Goal: Task Accomplishment & Management: Complete application form

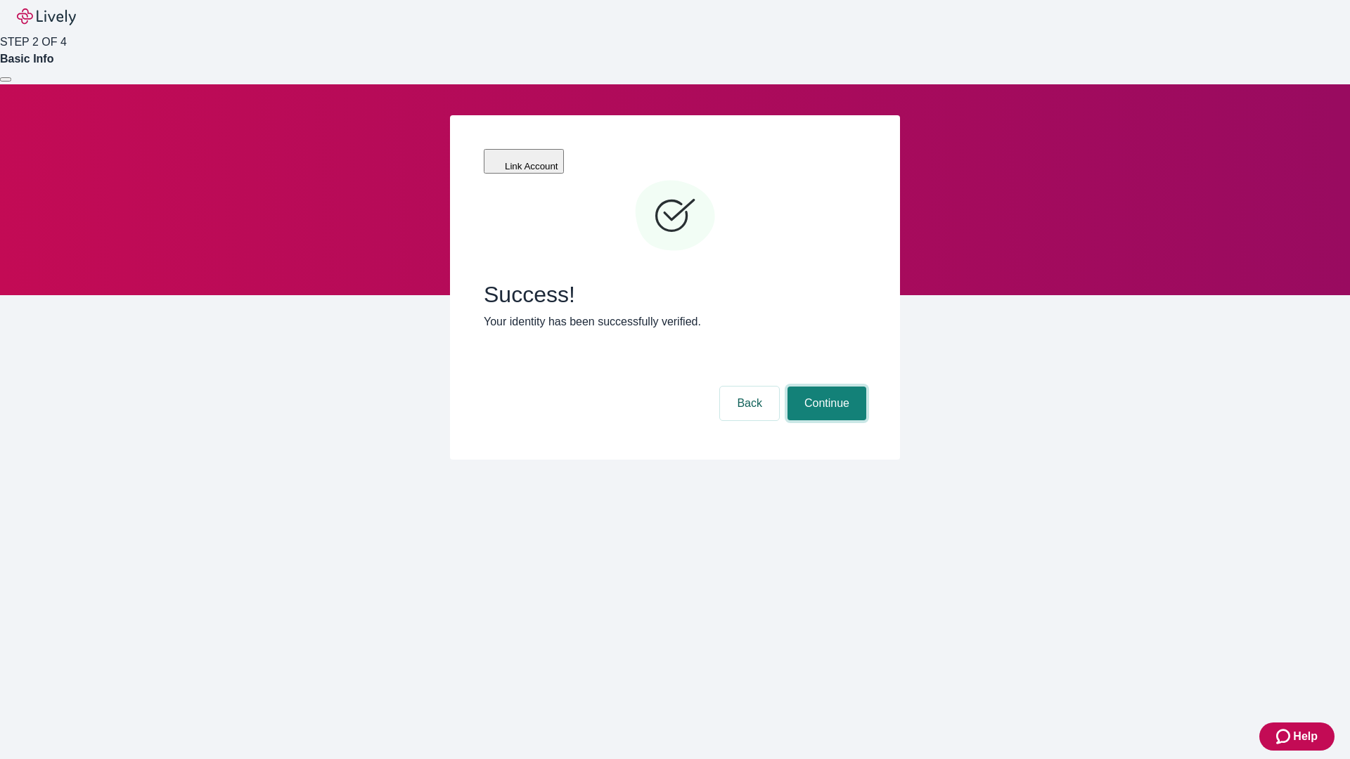
click at [825, 387] on button "Continue" at bounding box center [827, 404] width 79 height 34
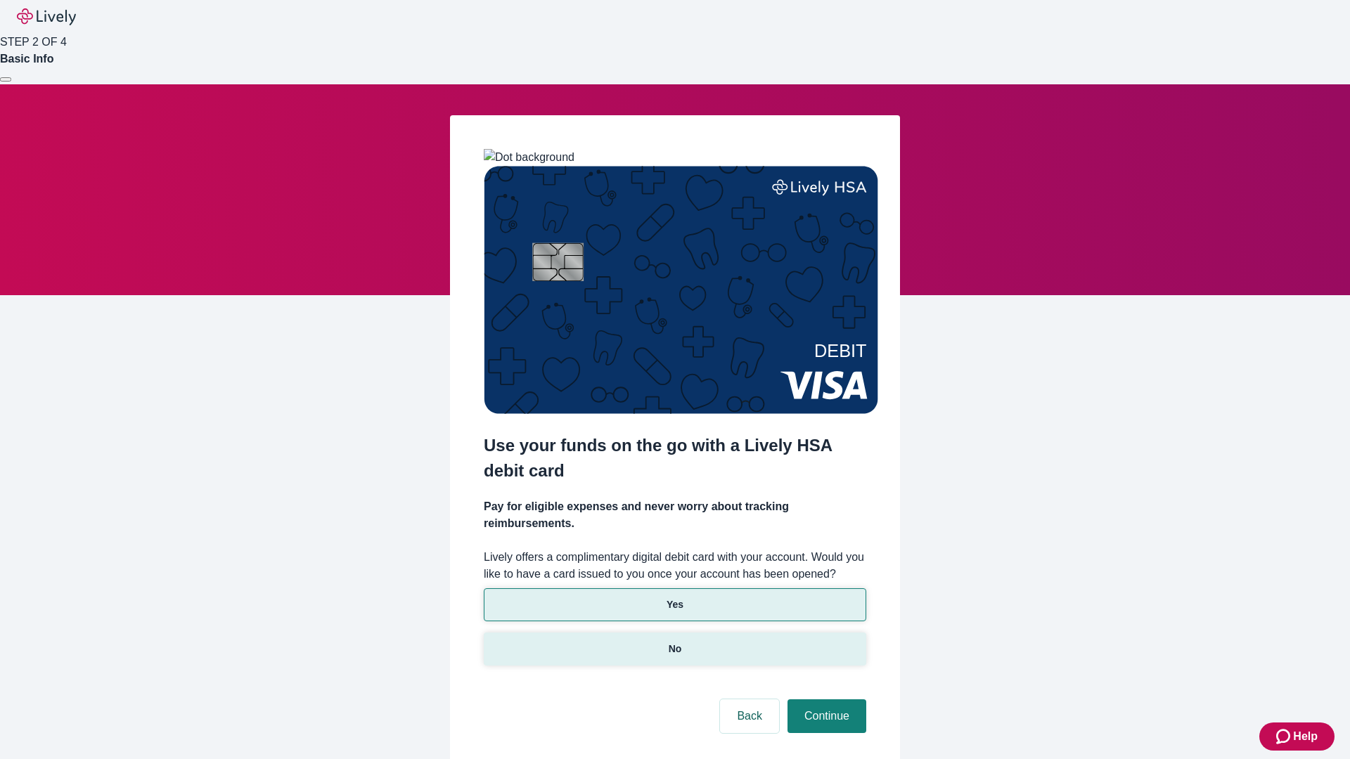
click at [674, 642] on p "No" at bounding box center [675, 649] width 13 height 15
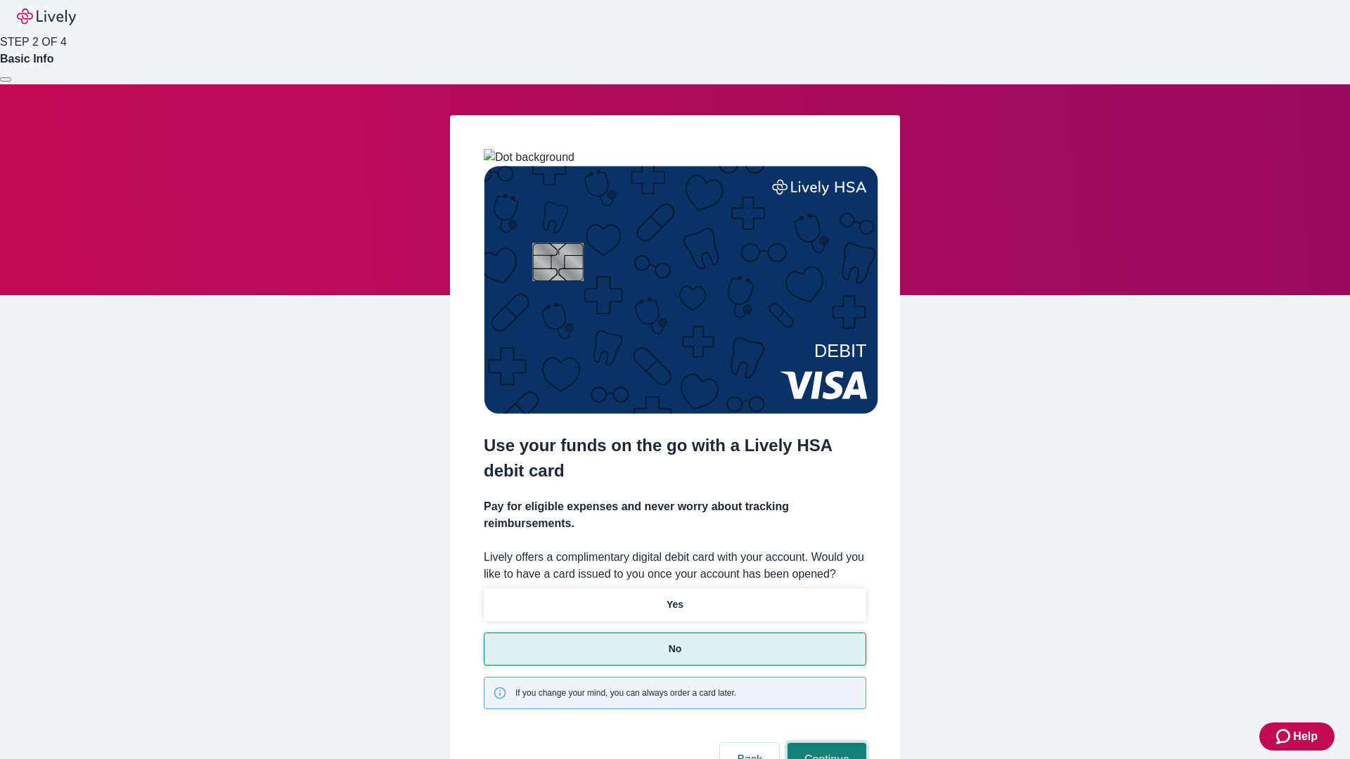
click at [825, 743] on button "Continue" at bounding box center [827, 760] width 79 height 34
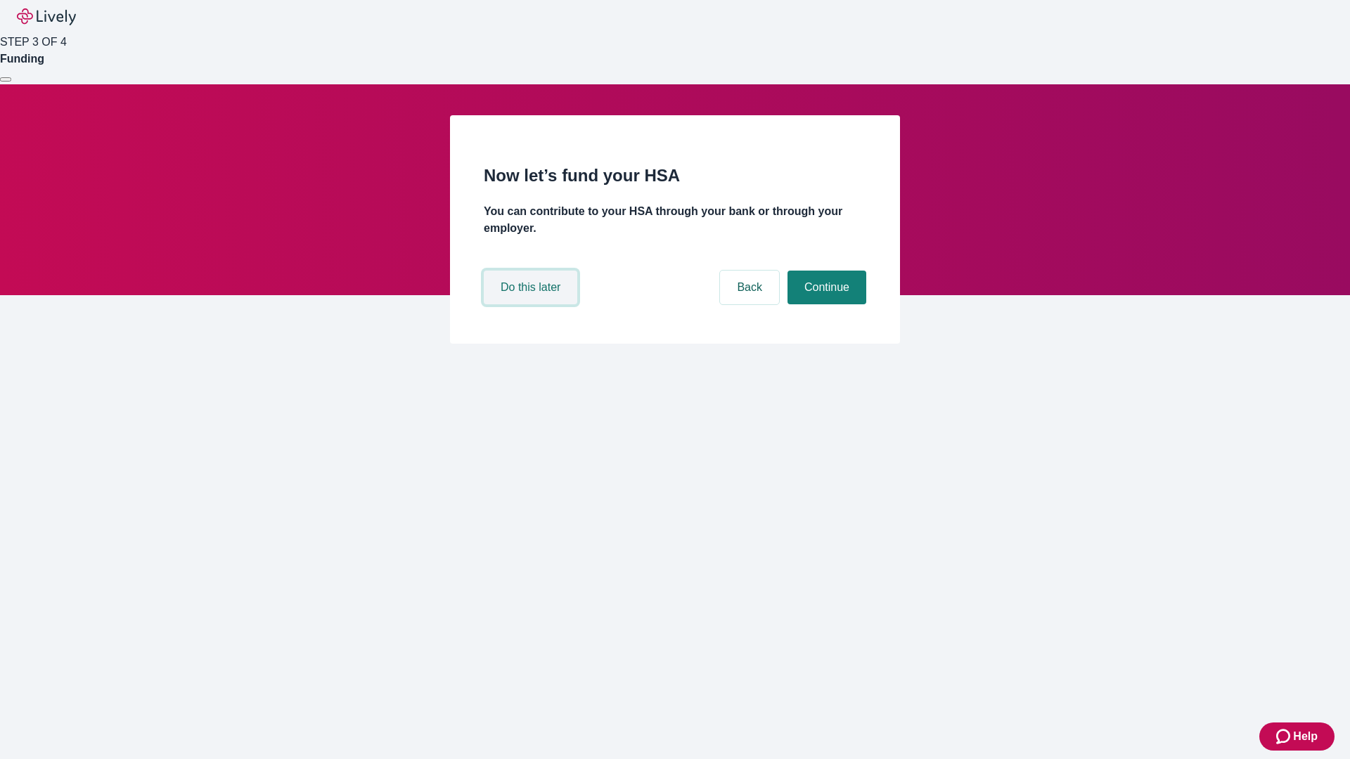
click at [532, 304] on button "Do this later" at bounding box center [531, 288] width 94 height 34
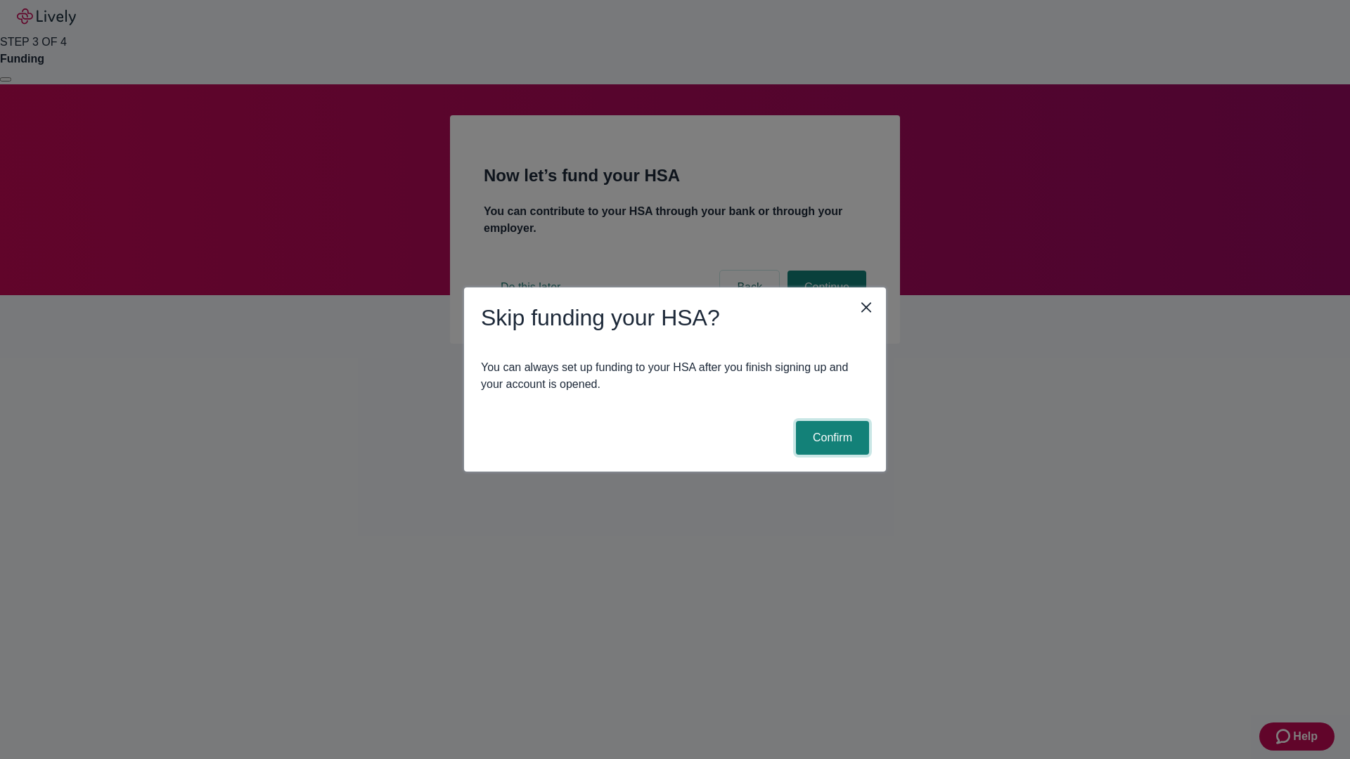
click at [830, 438] on button "Confirm" at bounding box center [832, 438] width 73 height 34
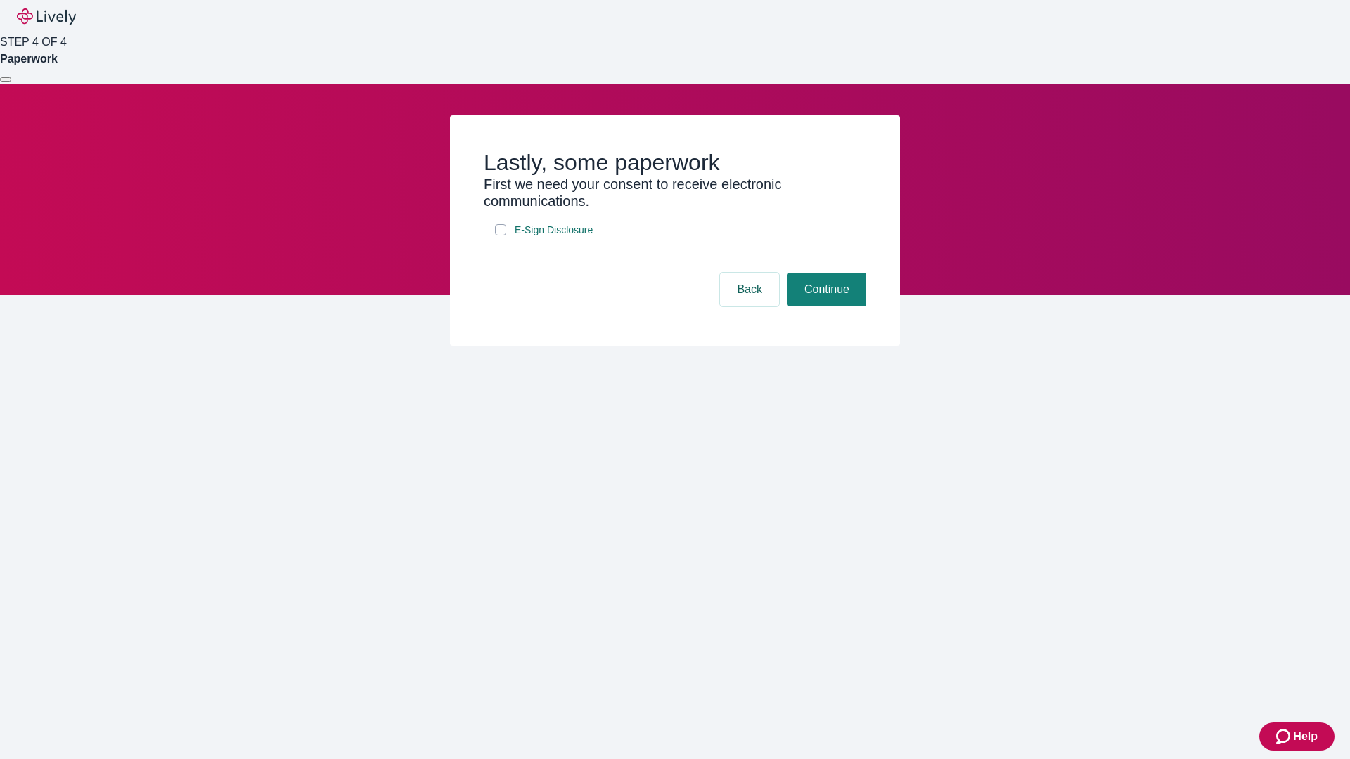
click at [501, 236] on input "E-Sign Disclosure" at bounding box center [500, 229] width 11 height 11
checkbox input "true"
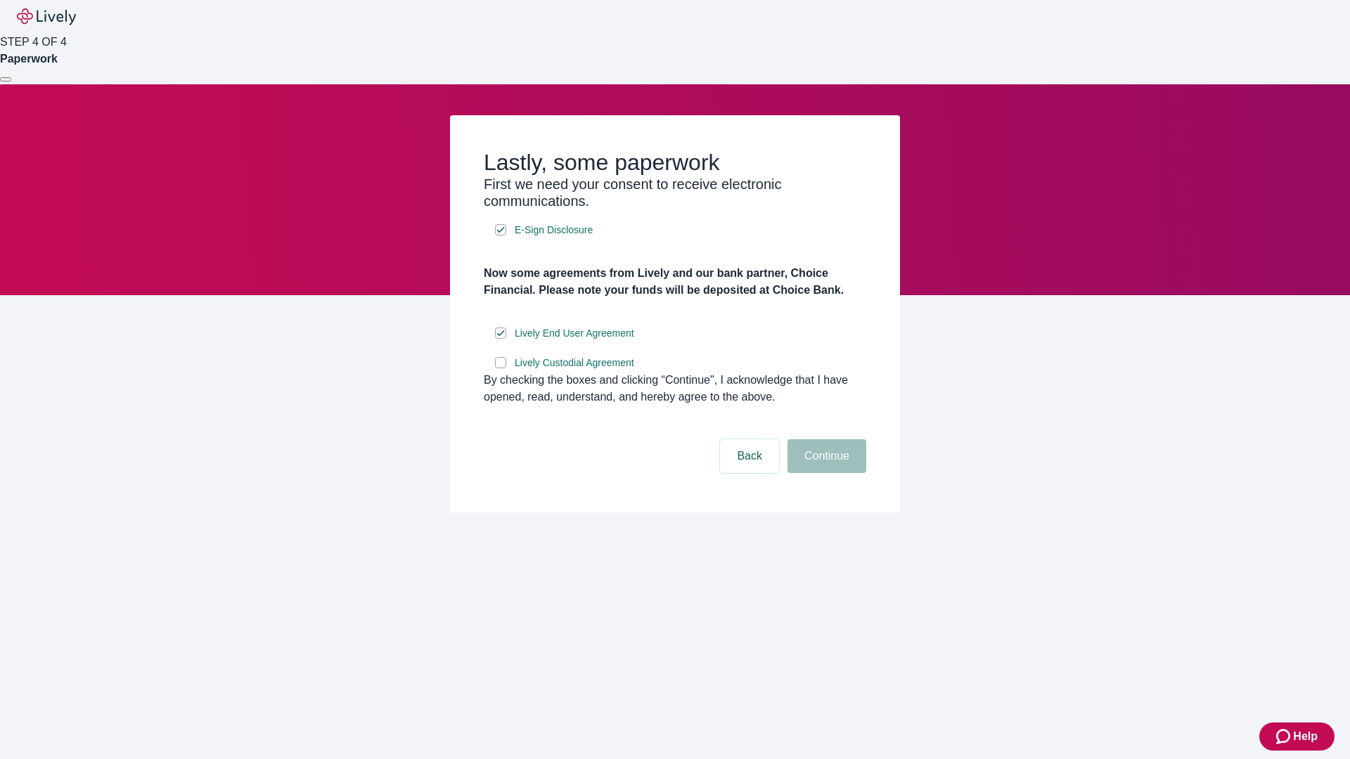
click at [501, 368] on input "Lively Custodial Agreement" at bounding box center [500, 362] width 11 height 11
checkbox input "true"
click at [825, 473] on button "Continue" at bounding box center [827, 456] width 79 height 34
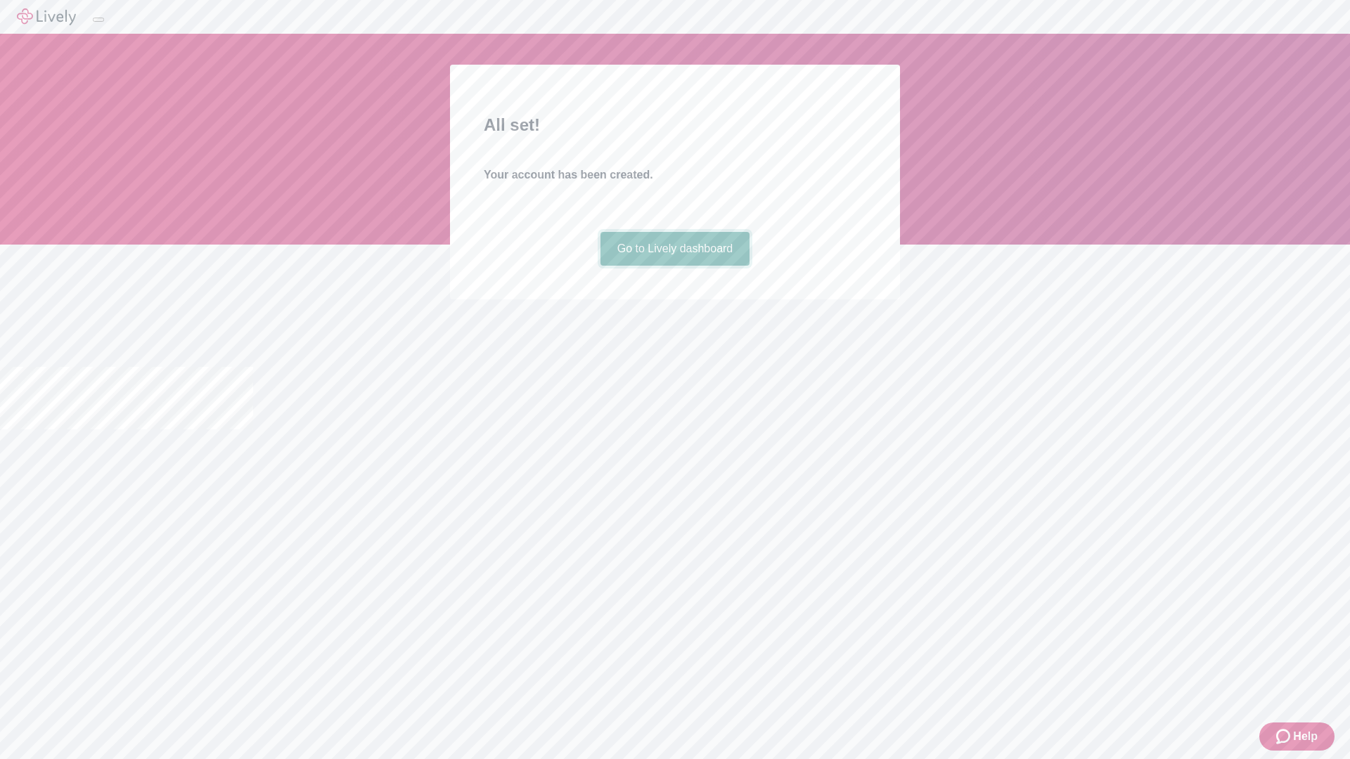
click at [674, 266] on link "Go to Lively dashboard" at bounding box center [675, 249] width 150 height 34
